Goal: Navigation & Orientation: Find specific page/section

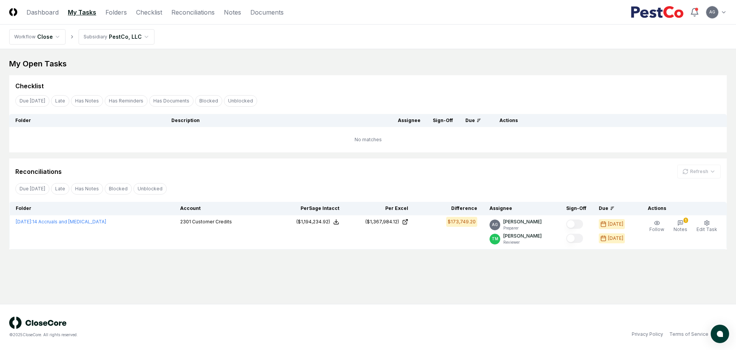
click at [718, 11] on html "CloseCore Dashboard My Tasks Folders Checklist Reconciliations Notes Documents …" at bounding box center [368, 175] width 736 height 350
click at [347, 42] on html "CloseCore Dashboard My Tasks Folders Checklist Reconciliations Notes Documents …" at bounding box center [368, 175] width 736 height 350
click at [445, 279] on main "My Open Tasks Cancel Reassign Checklist Due Today Late Has Notes Has Reminders …" at bounding box center [368, 176] width 736 height 255
